Goal: Find specific fact: Find specific fact

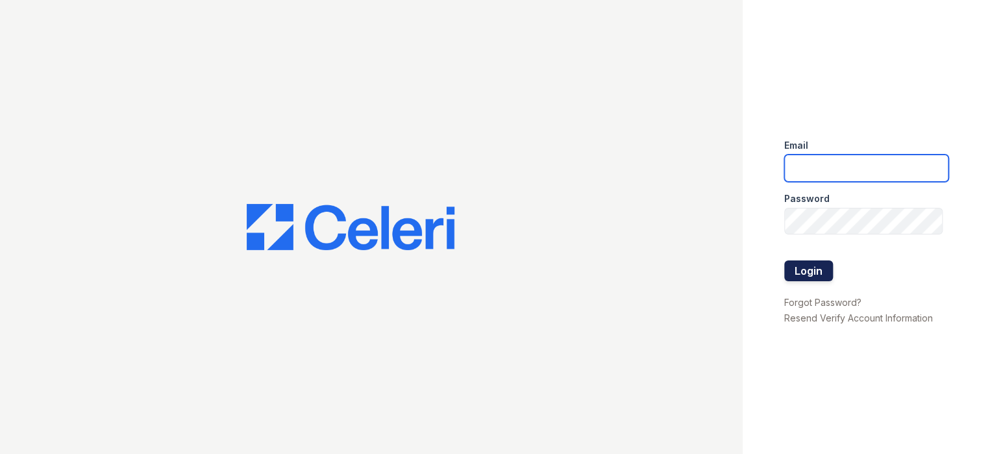
type input "[EMAIL_ADDRESS][DOMAIN_NAME]"
click at [811, 270] on button "Login" at bounding box center [808, 270] width 49 height 21
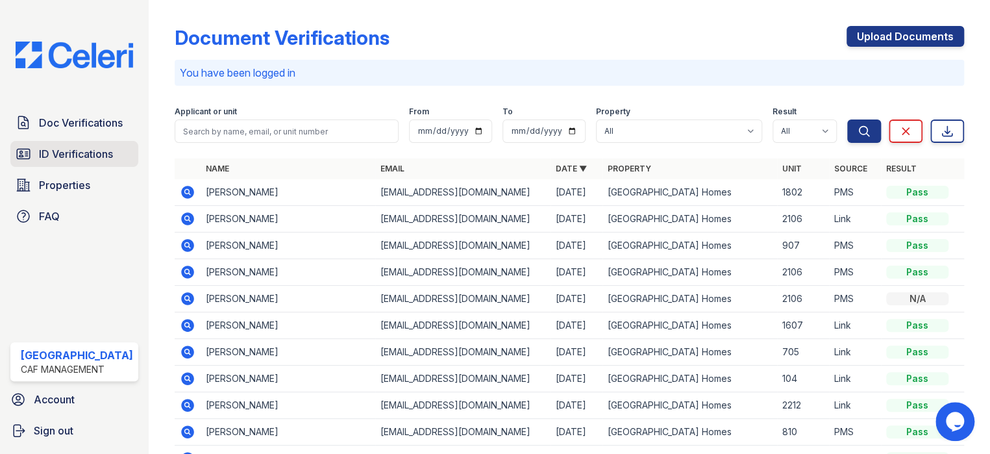
click at [71, 154] on span "ID Verifications" at bounding box center [76, 154] width 74 height 16
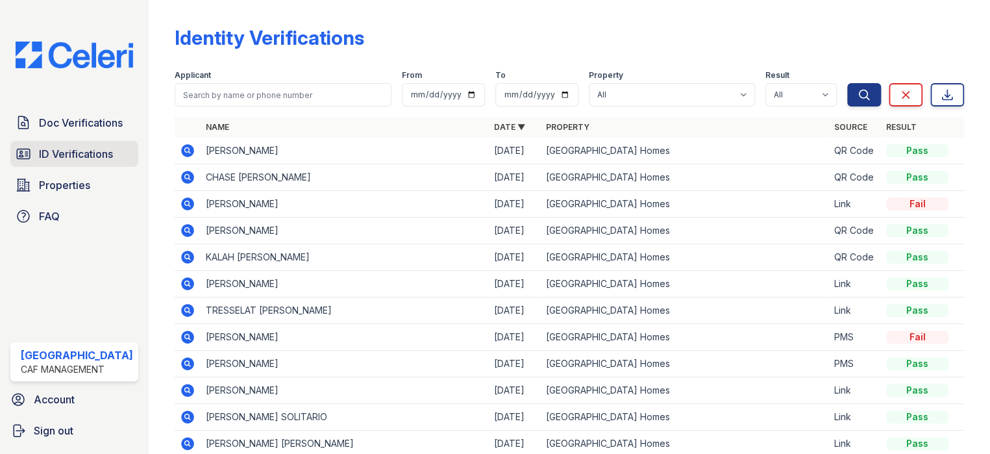
click at [84, 151] on span "ID Verifications" at bounding box center [76, 154] width 74 height 16
click at [46, 115] on span "Doc Verifications" at bounding box center [81, 123] width 84 height 16
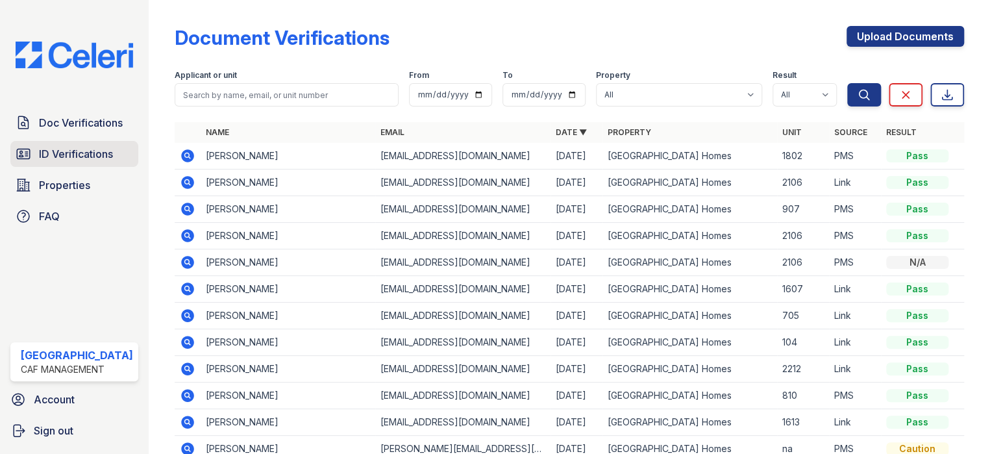
click at [67, 153] on span "ID Verifications" at bounding box center [76, 154] width 74 height 16
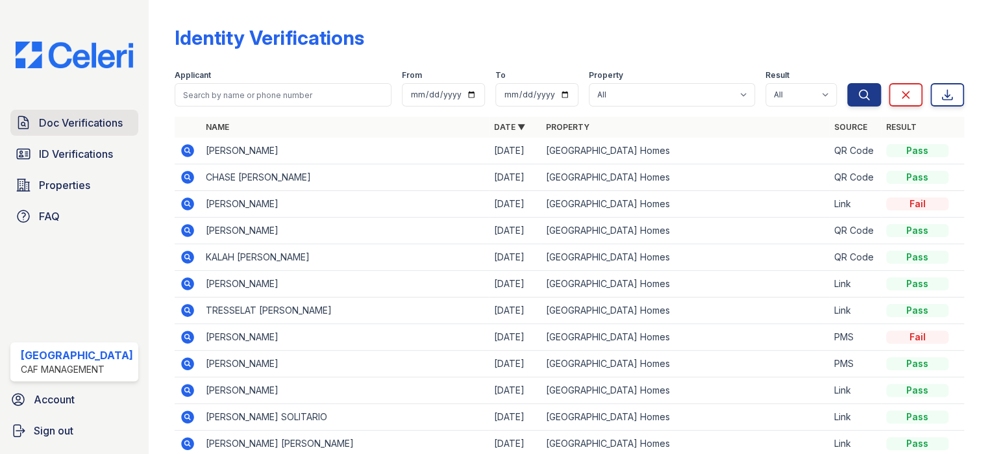
click at [69, 121] on span "Doc Verifications" at bounding box center [81, 123] width 84 height 16
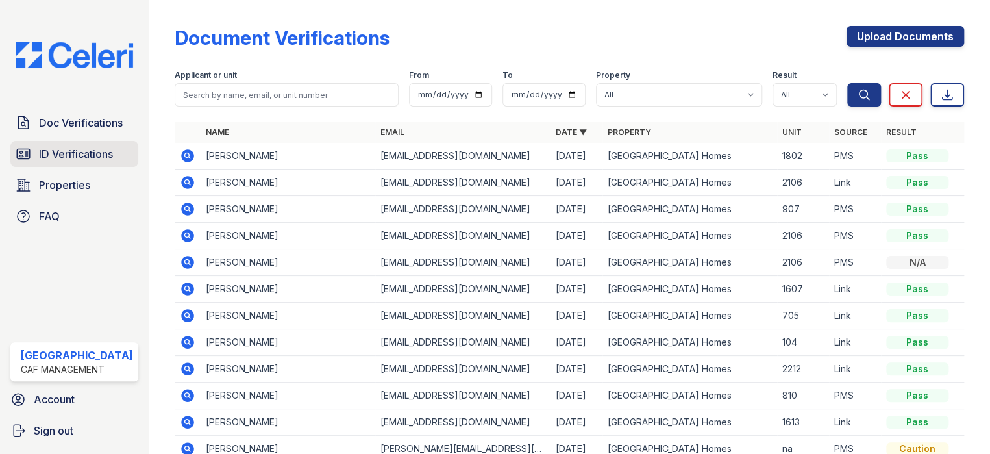
click at [71, 154] on span "ID Verifications" at bounding box center [76, 154] width 74 height 16
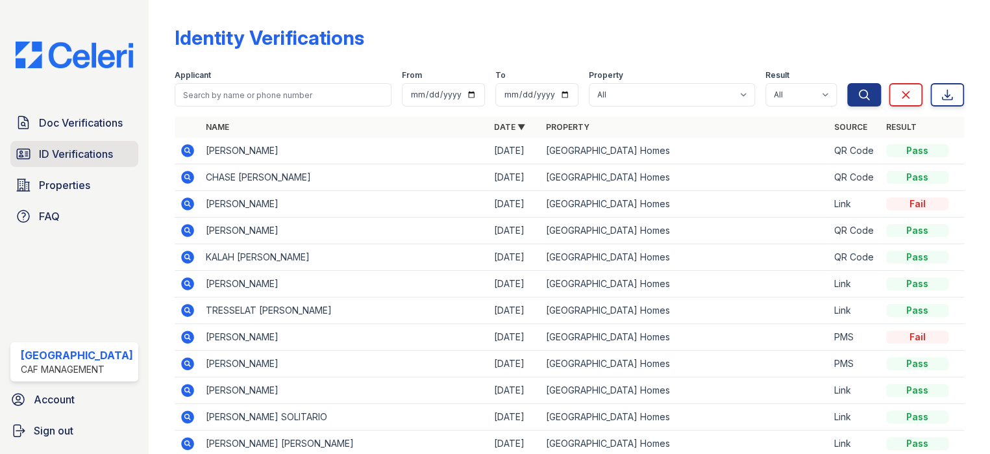
click at [75, 148] on span "ID Verifications" at bounding box center [76, 154] width 74 height 16
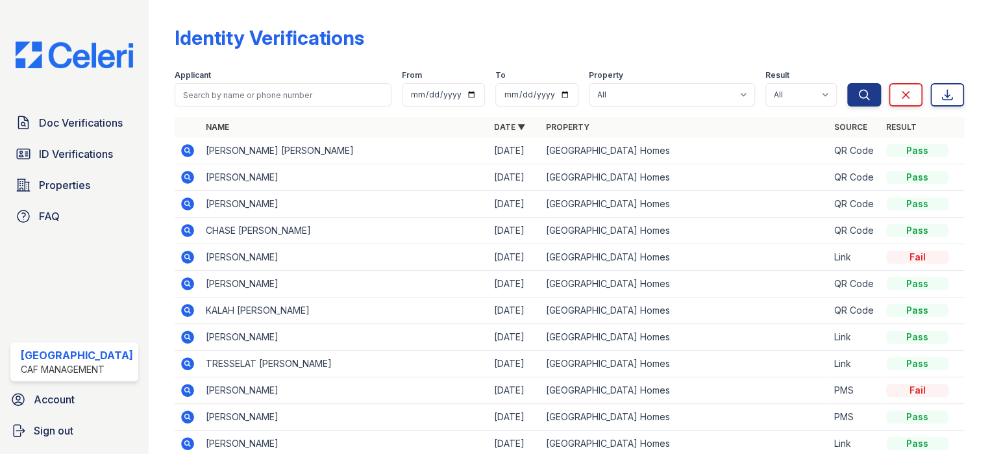
click at [181, 178] on icon at bounding box center [187, 177] width 13 height 13
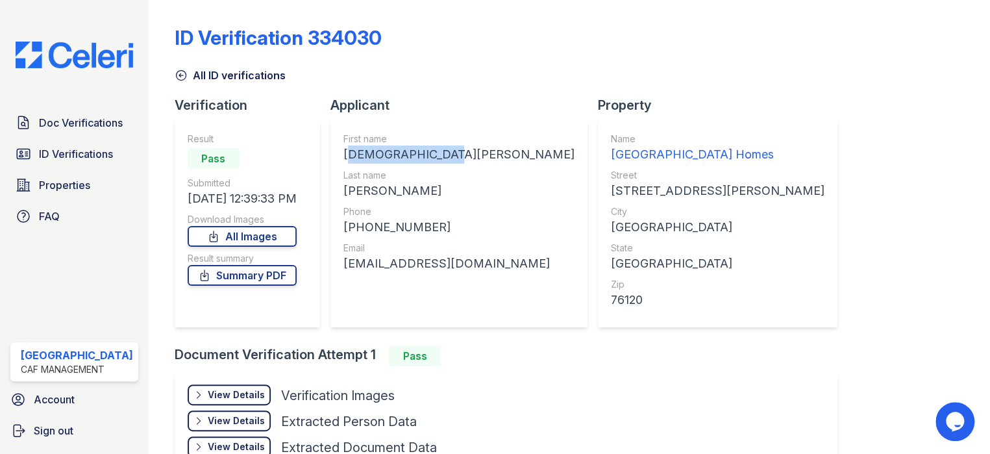
drag, startPoint x: 338, startPoint y: 153, endPoint x: 442, endPoint y: 160, distance: 104.0
click at [442, 160] on div "CRISTIAN MARTIN" at bounding box center [458, 154] width 231 height 18
copy div "CRISTIAN MARTIN"
drag, startPoint x: 337, startPoint y: 191, endPoint x: 399, endPoint y: 197, distance: 62.6
click at [399, 197] on div "First name CRISTIAN MARTIN Last name ARREGUIN Phone +16827016501 Email cristian…" at bounding box center [458, 223] width 257 height 208
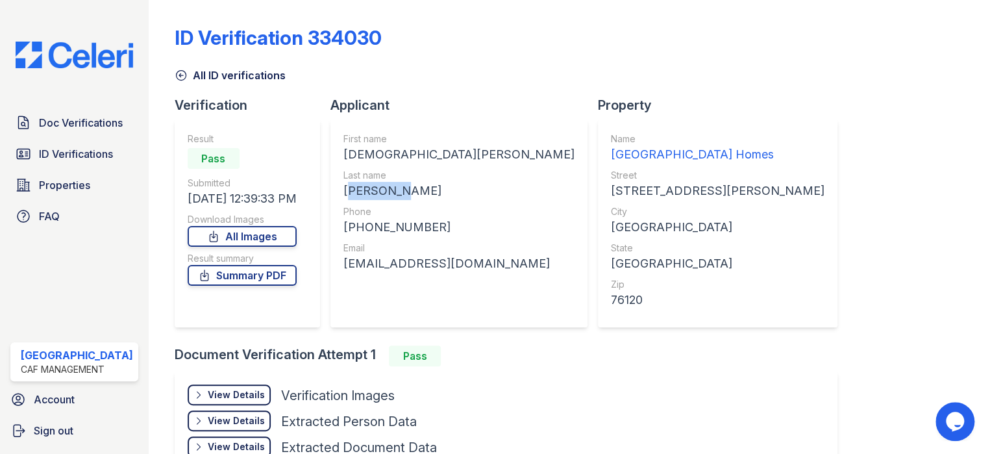
copy div "ARREGUIN"
drag, startPoint x: 334, startPoint y: 226, endPoint x: 422, endPoint y: 232, distance: 87.8
click at [422, 232] on div "First name CRISTIAN MARTIN Last name ARREGUIN Phone +16827016501 Email cristian…" at bounding box center [458, 223] width 257 height 208
copy div "+16827016501"
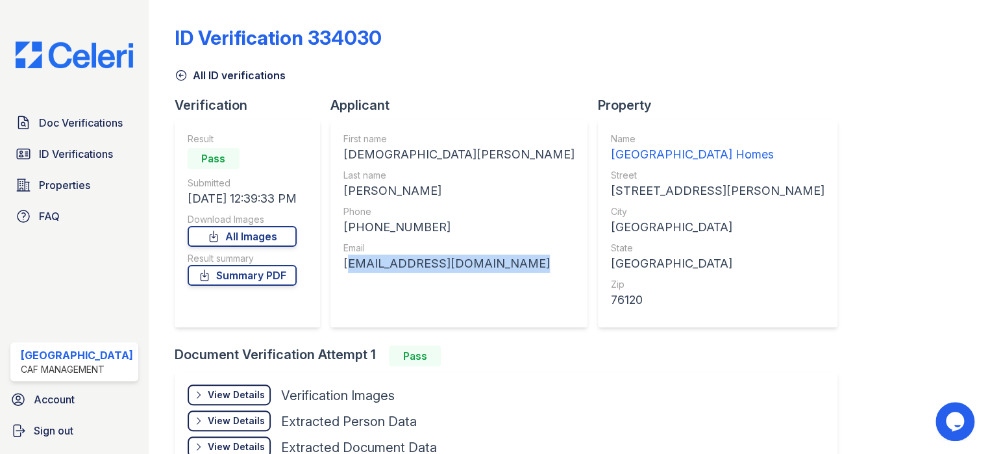
drag, startPoint x: 332, startPoint y: 265, endPoint x: 500, endPoint y: 274, distance: 169.0
click at [500, 274] on div "First name CRISTIAN MARTIN Last name ARREGUIN Phone +16827016501 Email cristian…" at bounding box center [458, 223] width 257 height 208
copy div "cristianmarreguin@gmail.com"
click at [64, 153] on span "ID Verifications" at bounding box center [76, 154] width 74 height 16
